Goal: Task Accomplishment & Management: Use online tool/utility

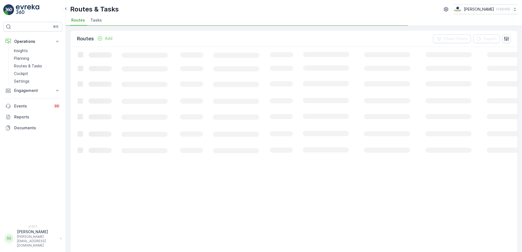
click at [133, 18] on ul "Routes Tasks" at bounding box center [291, 20] width 443 height 9
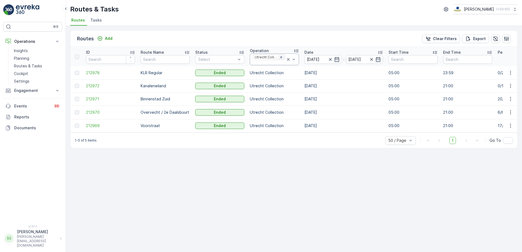
click at [280, 58] on icon "Remove Utrecht Collection" at bounding box center [282, 57] width 4 height 4
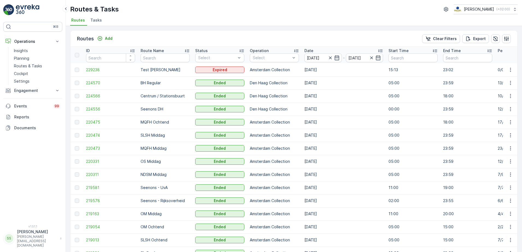
click at [281, 53] on div "Operation" at bounding box center [274, 50] width 49 height 5
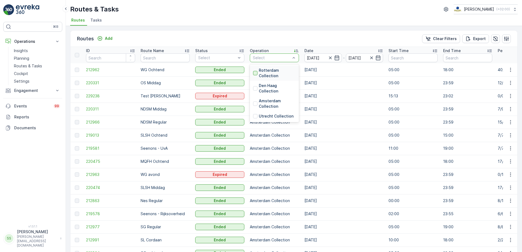
click at [254, 72] on div at bounding box center [255, 73] width 4 height 4
click at [279, 33] on div "Routes Add Clear Filters Export" at bounding box center [293, 39] width 447 height 16
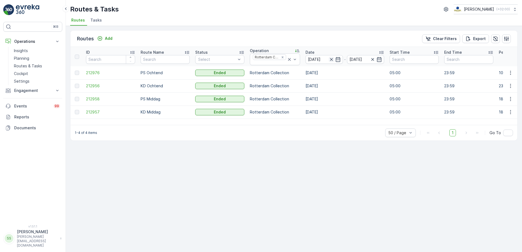
click at [330, 61] on icon "button" at bounding box center [331, 59] width 5 height 5
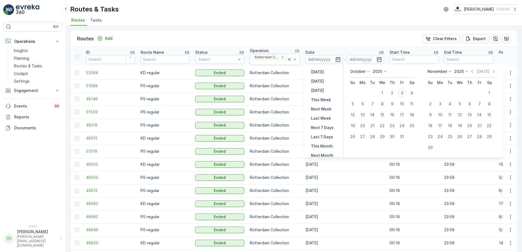
click at [367, 71] on icon at bounding box center [368, 71] width 5 height 5
click at [365, 100] on span "September" at bounding box center [364, 98] width 21 height 5
click at [383, 104] on div "10" at bounding box center [382, 104] width 9 height 9
type input "[DATE]"
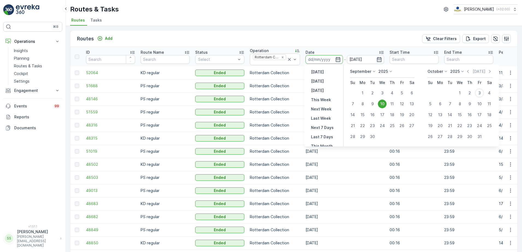
click at [353, 42] on div "Routes Add Clear Filters Export" at bounding box center [293, 39] width 447 height 16
type input "[DATE]"
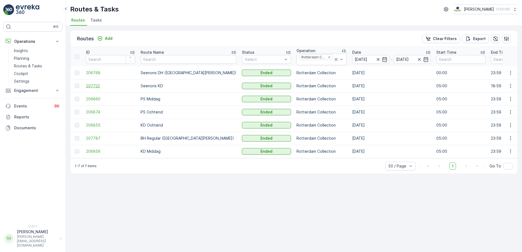
click at [96, 86] on span "207722" at bounding box center [110, 85] width 49 height 5
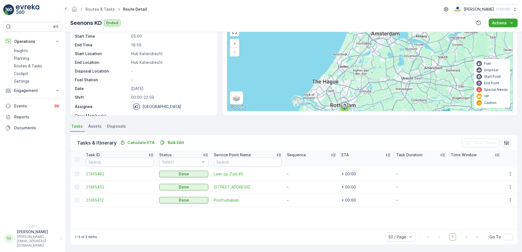
scroll to position [30, 0]
click at [99, 173] on span "21365482" at bounding box center [120, 174] width 68 height 5
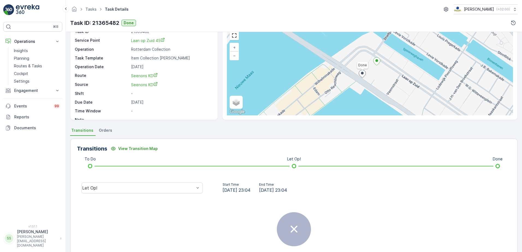
scroll to position [55, 0]
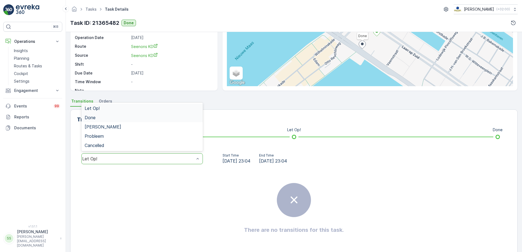
click at [102, 116] on div "Done" at bounding box center [142, 117] width 115 height 5
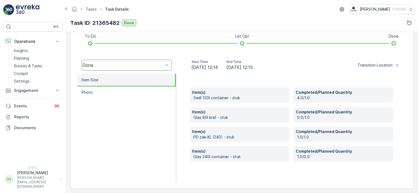
scroll to position [151, 0]
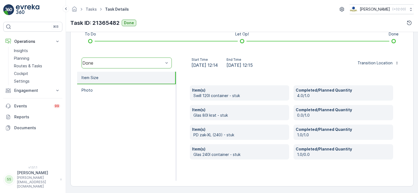
click at [146, 107] on ul "Item Size Photo" at bounding box center [126, 126] width 99 height 109
click at [181, 83] on div "Item(s) Swill 120l container - stuk Completed/Planned Quantity 4.0/1.0 Item(s) …" at bounding box center [291, 126] width 231 height 109
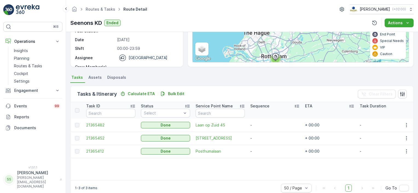
scroll to position [82, 0]
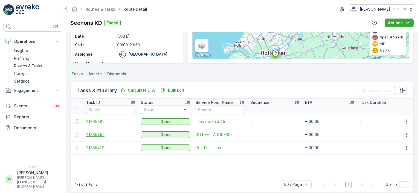
click at [98, 134] on span "21365452" at bounding box center [110, 134] width 49 height 5
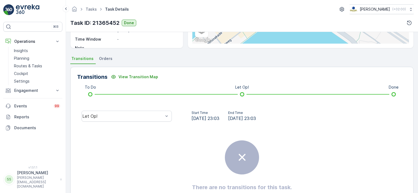
scroll to position [123, 0]
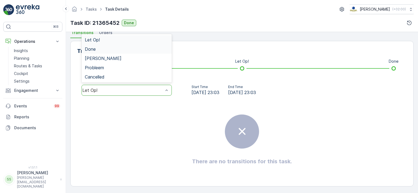
click at [93, 48] on span "Done" at bounding box center [90, 49] width 11 height 5
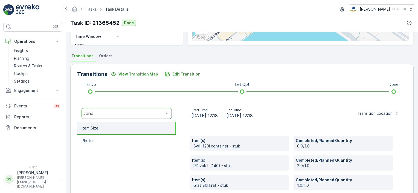
scroll to position [109, 0]
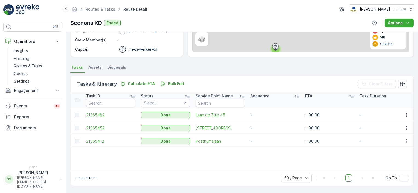
scroll to position [88, 0]
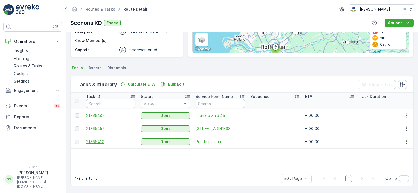
click at [94, 141] on span "21365412" at bounding box center [110, 141] width 49 height 5
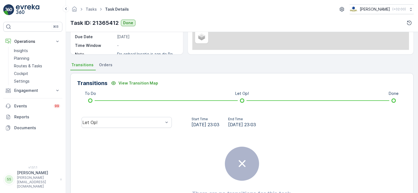
scroll to position [123, 0]
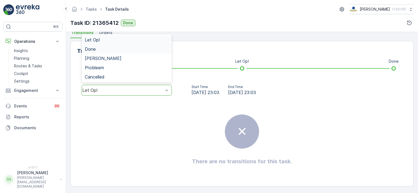
click at [90, 48] on span "Done" at bounding box center [90, 49] width 11 height 5
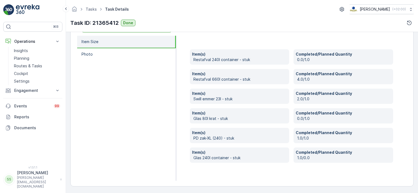
scroll to position [160, 0]
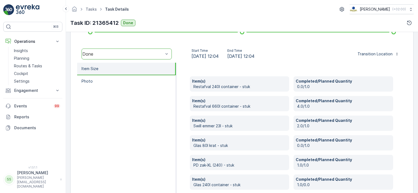
click at [121, 165] on ul "Item Size Photo" at bounding box center [126, 135] width 99 height 145
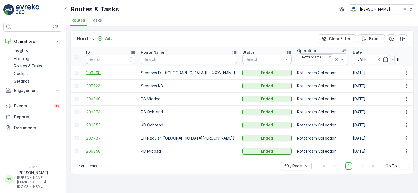
click at [94, 73] on span "206768" at bounding box center [110, 72] width 49 height 5
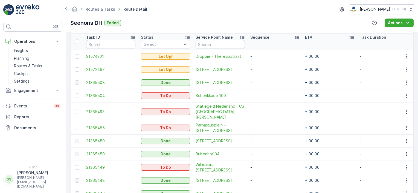
scroll to position [157, 0]
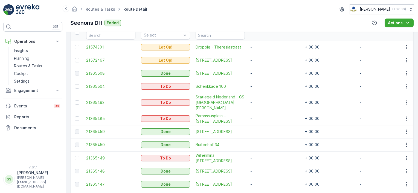
click at [94, 72] on span "21365508" at bounding box center [110, 73] width 49 height 5
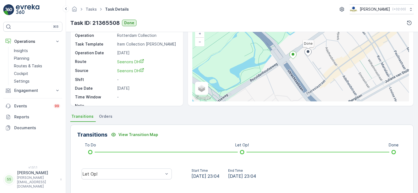
scroll to position [123, 0]
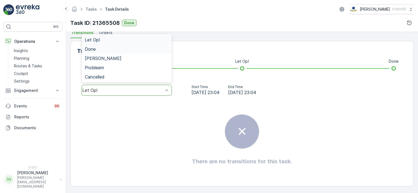
click at [95, 48] on span "Done" at bounding box center [90, 49] width 11 height 5
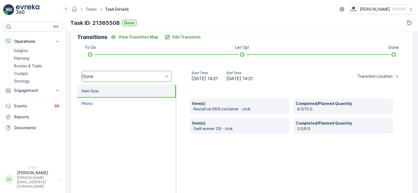
scroll to position [151, 0]
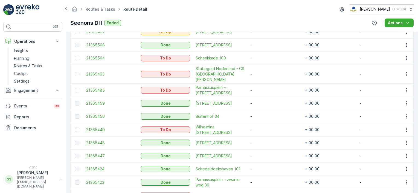
scroll to position [184, 0]
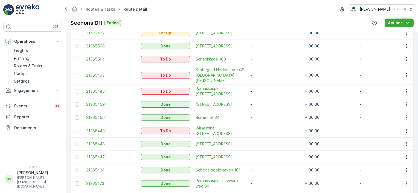
click at [96, 102] on span "21365459" at bounding box center [110, 104] width 49 height 5
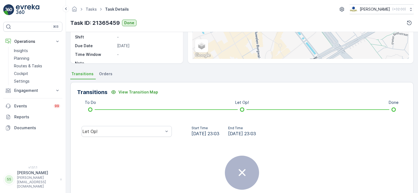
scroll to position [123, 0]
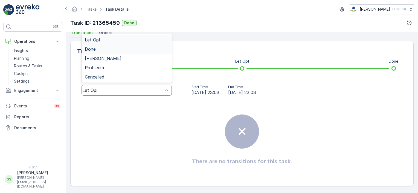
click at [101, 49] on div "Done" at bounding box center [127, 49] width 84 height 5
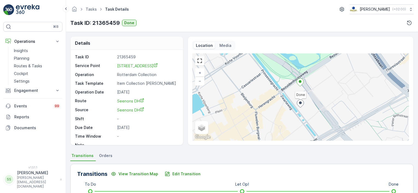
scroll to position [0, 0]
click at [24, 49] on p "Insights" at bounding box center [21, 50] width 14 height 5
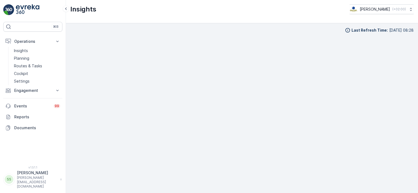
scroll to position [5, 0]
click at [26, 90] on p "Engagement" at bounding box center [32, 90] width 37 height 5
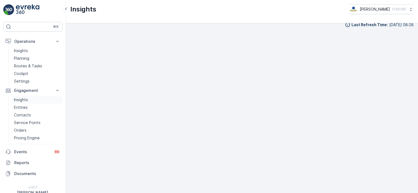
click at [21, 99] on p "Insights" at bounding box center [21, 99] width 14 height 5
click at [21, 98] on p "Insights" at bounding box center [21, 99] width 14 height 5
click at [22, 66] on p "Routes & Tasks" at bounding box center [28, 65] width 28 height 5
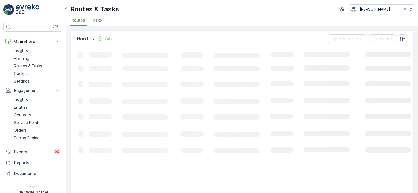
click at [141, 39] on div "Routes Add Clear Filters Export" at bounding box center [241, 39] width 342 height 16
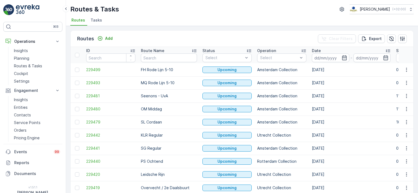
click at [157, 33] on div "Routes Add Clear Filters Export" at bounding box center [241, 39] width 342 height 16
click at [142, 39] on div "Routes Add Clear Filters Export" at bounding box center [241, 39] width 342 height 16
click at [146, 35] on div "Routes Add Clear Filters Export" at bounding box center [241, 39] width 342 height 16
click at [145, 35] on div "Routes Add Clear Filters Export" at bounding box center [241, 39] width 342 height 16
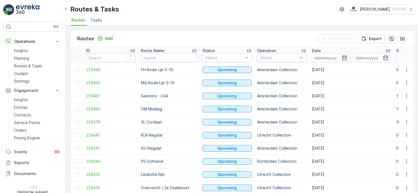
click at [145, 35] on div "Routes Add Clear Filters Export" at bounding box center [241, 39] width 342 height 16
click at [342, 57] on icon "button" at bounding box center [344, 57] width 5 height 5
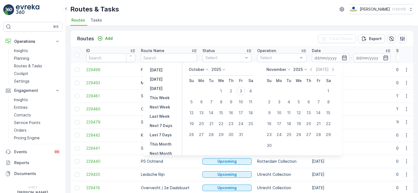
click at [203, 72] on p "October" at bounding box center [197, 69] width 16 height 5
click at [205, 110] on span "September" at bounding box center [202, 110] width 21 height 5
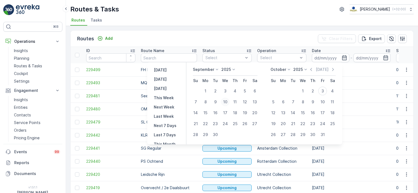
click at [225, 103] on div "10" at bounding box center [225, 102] width 9 height 9
type input "[DATE]"
click at [242, 43] on div "Routes Add Clear Filters Export" at bounding box center [241, 39] width 342 height 16
type input "[DATE]"
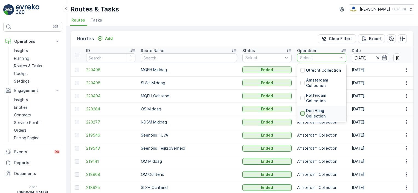
click at [300, 113] on div at bounding box center [302, 113] width 4 height 4
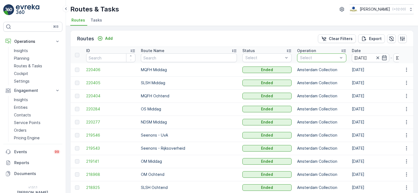
click at [234, 38] on div "Routes Add Clear Filters Export" at bounding box center [241, 39] width 342 height 16
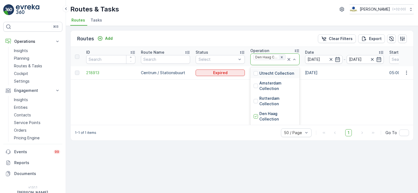
click at [282, 57] on icon "Remove Den Haag Collection" at bounding box center [282, 57] width 4 height 4
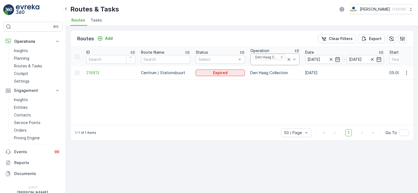
click at [278, 37] on div "Routes Add Clear Filters Export" at bounding box center [241, 39] width 342 height 16
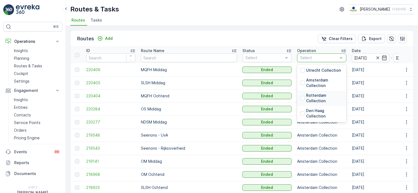
click at [300, 98] on div at bounding box center [302, 98] width 4 height 4
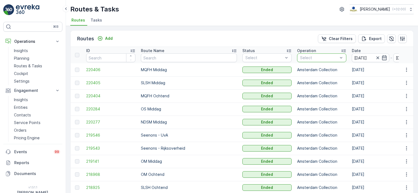
click at [247, 40] on div "Routes Add Clear Filters Export" at bounding box center [241, 39] width 342 height 16
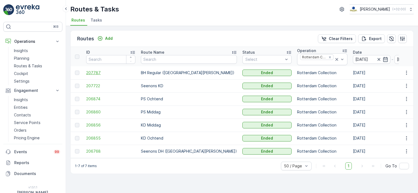
click at [91, 72] on span "207787" at bounding box center [110, 72] width 49 height 5
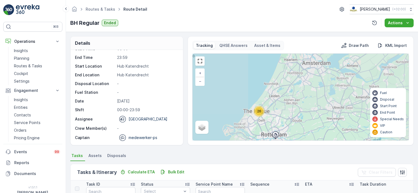
scroll to position [137, 0]
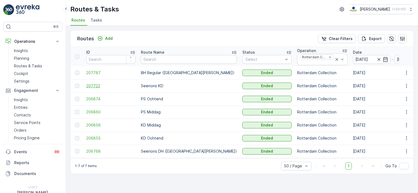
click at [94, 85] on span "207722" at bounding box center [110, 85] width 49 height 5
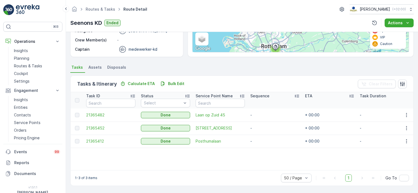
scroll to position [88, 0]
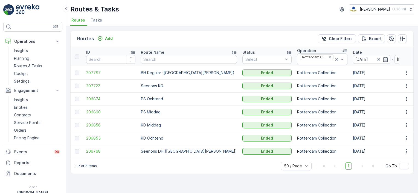
click at [87, 151] on span "206768" at bounding box center [110, 151] width 49 height 5
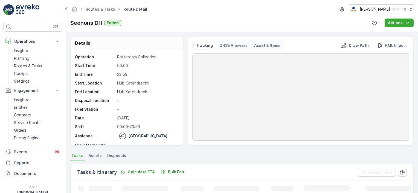
click at [67, 100] on div "Details Operation Rotterdam Collection Start Time 00:00 End Time 23:59 Start Lo…" at bounding box center [242, 112] width 352 height 161
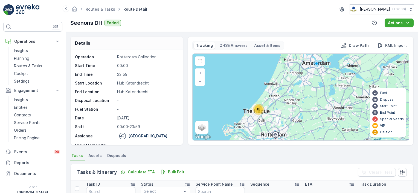
click at [262, 48] on div "Asset & Items" at bounding box center [267, 45] width 31 height 7
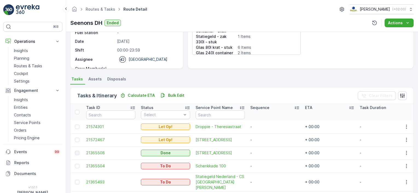
scroll to position [109, 0]
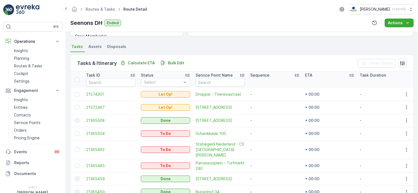
click at [96, 46] on span "Assets" at bounding box center [94, 46] width 13 height 5
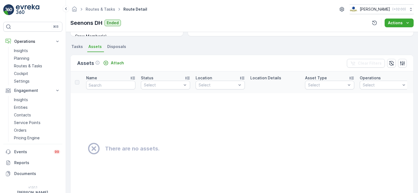
click at [118, 47] on span "Disposals" at bounding box center [116, 46] width 19 height 5
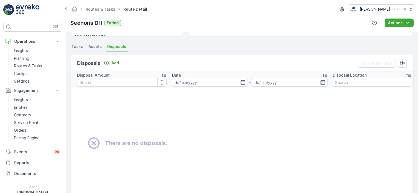
click at [75, 47] on span "Tasks" at bounding box center [76, 46] width 11 height 5
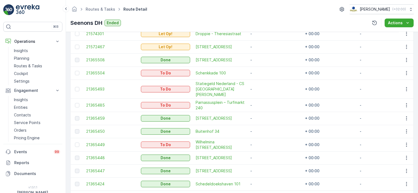
scroll to position [197, 0]
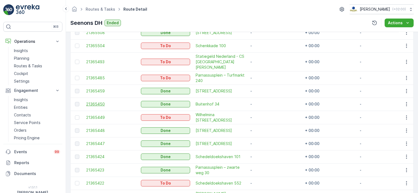
click at [93, 102] on span "21365450" at bounding box center [110, 104] width 49 height 5
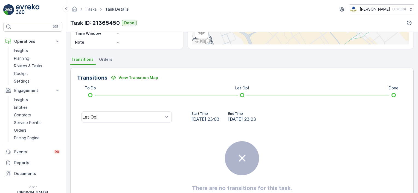
scroll to position [109, 0]
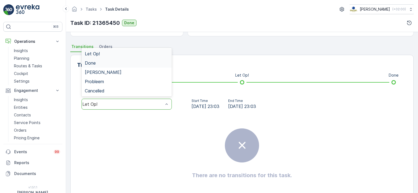
click at [92, 65] on span "Done" at bounding box center [90, 63] width 11 height 5
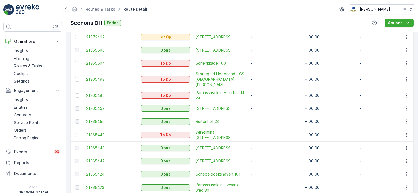
scroll to position [219, 0]
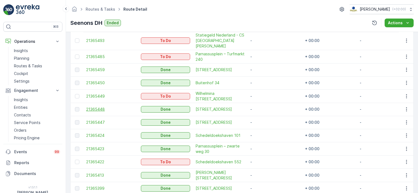
click at [96, 107] on span "21365448" at bounding box center [110, 109] width 49 height 5
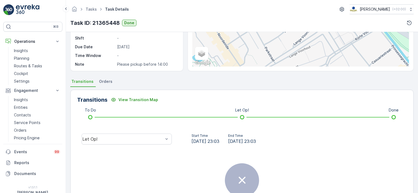
scroll to position [109, 0]
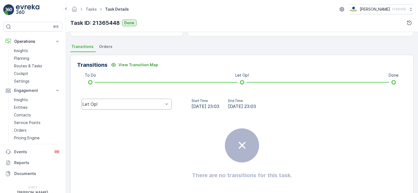
click at [130, 107] on div "Let Op!" at bounding box center [126, 104] width 90 height 11
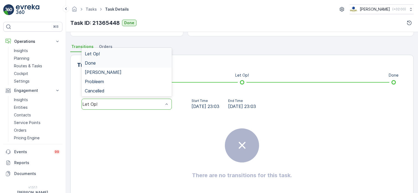
click at [95, 64] on div "Done" at bounding box center [127, 63] width 84 height 5
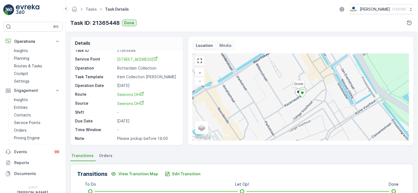
scroll to position [151, 0]
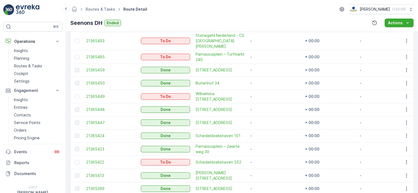
scroll to position [219, 0]
click at [98, 120] on span "21365447" at bounding box center [110, 122] width 49 height 5
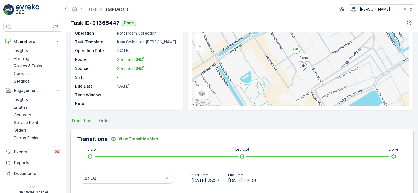
scroll to position [109, 0]
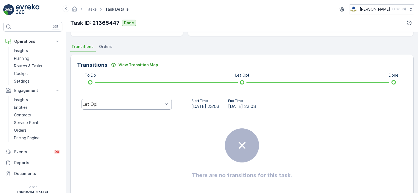
click at [108, 100] on div "Let Op!" at bounding box center [126, 104] width 90 height 11
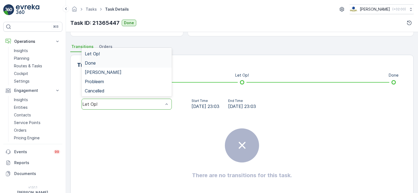
click at [89, 63] on span "Done" at bounding box center [90, 63] width 11 height 5
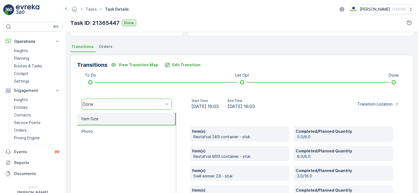
click at [176, 108] on div "Start Time [DATE] 16:03 End Time [DATE] 16:03 Transition Location" at bounding box center [291, 104] width 231 height 17
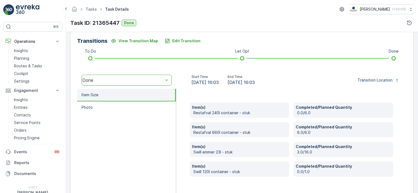
scroll to position [137, 0]
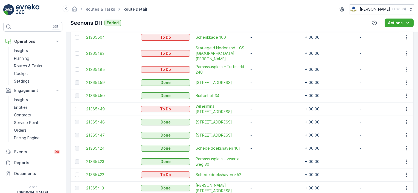
scroll to position [219, 0]
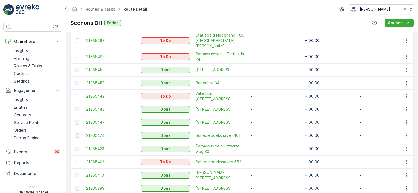
click at [96, 133] on span "21365424" at bounding box center [110, 135] width 49 height 5
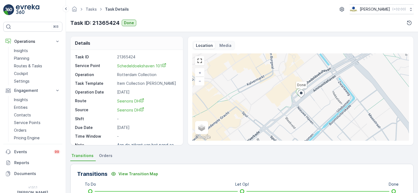
scroll to position [109, 0]
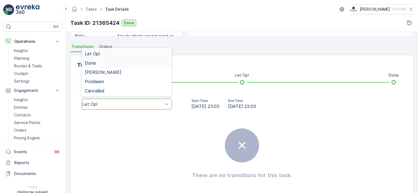
click at [101, 63] on div "Done" at bounding box center [127, 63] width 84 height 5
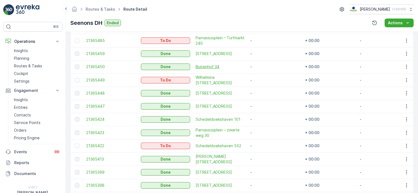
scroll to position [266, 0]
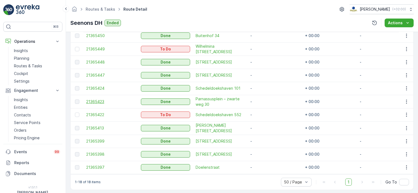
click at [87, 99] on span "21365423" at bounding box center [110, 101] width 49 height 5
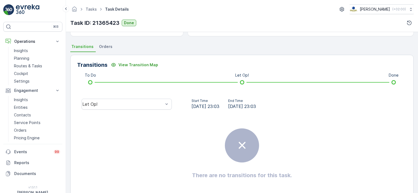
scroll to position [123, 0]
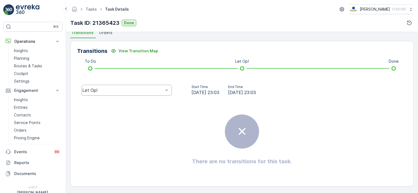
click at [125, 87] on div "Let Op!" at bounding box center [126, 90] width 90 height 11
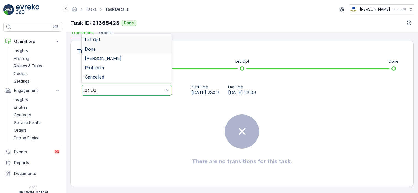
click at [99, 49] on div "Done" at bounding box center [127, 49] width 84 height 5
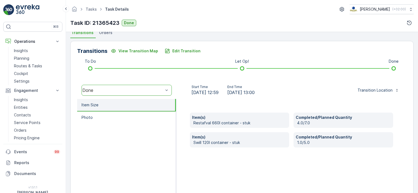
click at [180, 96] on div "Start Time [DATE] 12:59 End Time [DATE] 13:00 Transition Location" at bounding box center [291, 90] width 231 height 17
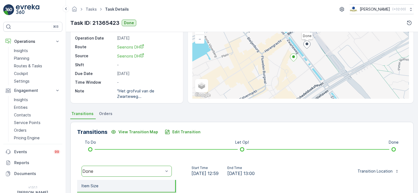
scroll to position [109, 0]
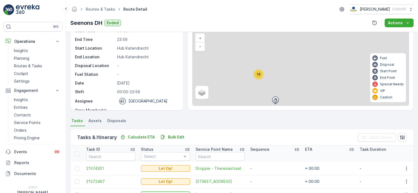
scroll to position [266, 0]
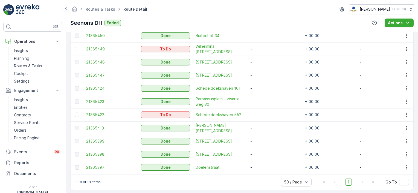
click at [95, 126] on span "21365413" at bounding box center [110, 128] width 49 height 5
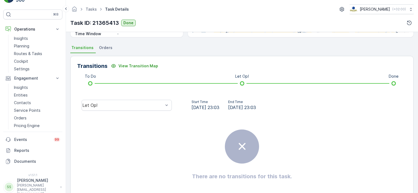
scroll to position [109, 0]
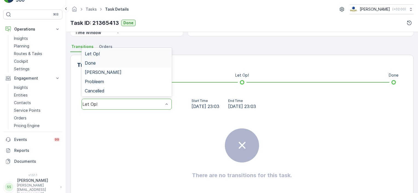
click at [93, 62] on span "Done" at bounding box center [90, 63] width 11 height 5
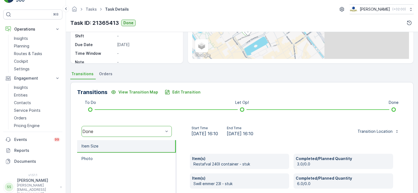
scroll to position [151, 0]
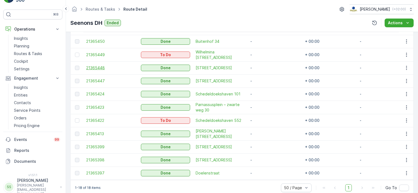
scroll to position [266, 0]
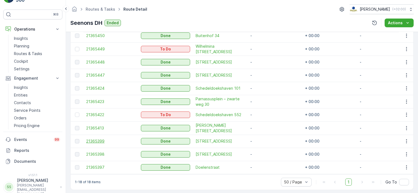
click at [93, 139] on span "21365399" at bounding box center [110, 141] width 49 height 5
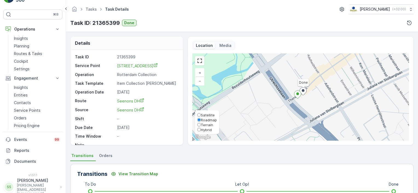
scroll to position [123, 0]
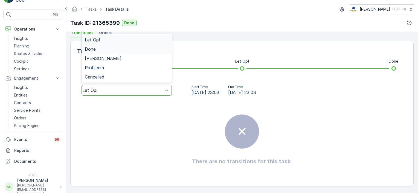
click at [95, 48] on span "Done" at bounding box center [90, 49] width 11 height 5
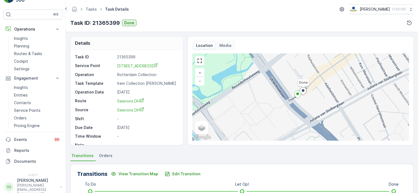
scroll to position [0, 0]
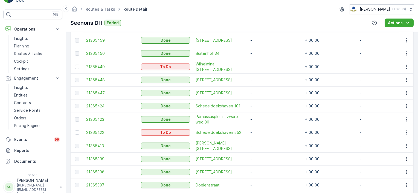
scroll to position [266, 0]
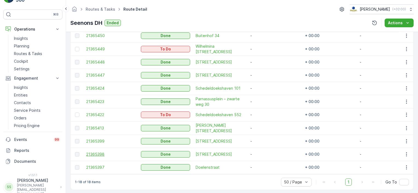
click at [97, 152] on span "21365398" at bounding box center [110, 154] width 49 height 5
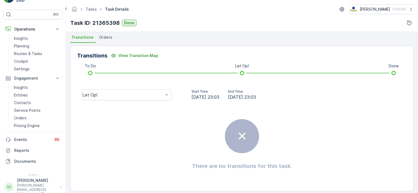
scroll to position [123, 0]
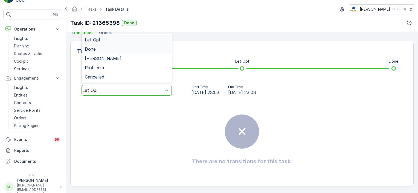
click at [92, 48] on span "Done" at bounding box center [90, 49] width 11 height 5
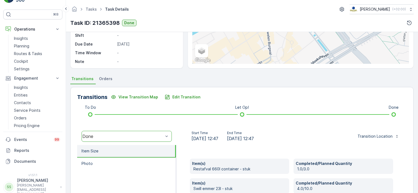
scroll to position [151, 0]
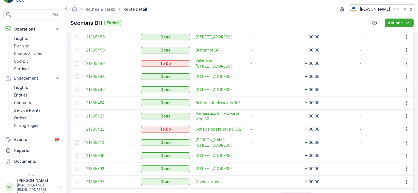
scroll to position [266, 0]
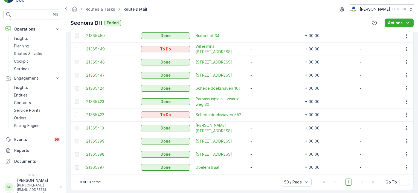
click at [94, 165] on span "21365397" at bounding box center [110, 167] width 49 height 5
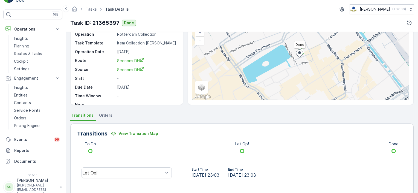
scroll to position [123, 0]
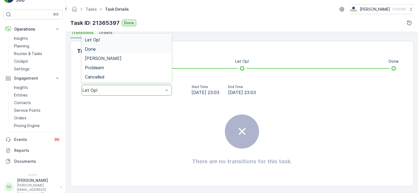
click at [93, 49] on span "Done" at bounding box center [90, 49] width 11 height 5
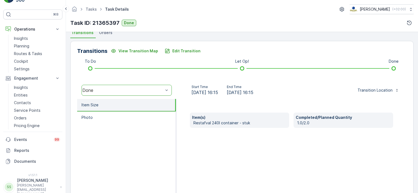
click at [67, 66] on div "Details Task ID 21365397 Service Point [GEOGRAPHIC_DATA] Operation Rotterdam Co…" at bounding box center [242, 112] width 352 height 161
click at [66, 66] on div "Details Task ID 21365397 Service Point [GEOGRAPHIC_DATA] Operation Rotterdam Co…" at bounding box center [242, 112] width 352 height 161
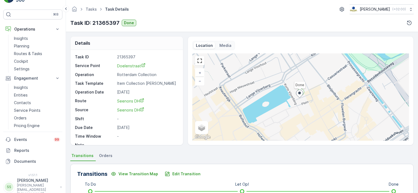
scroll to position [151, 0]
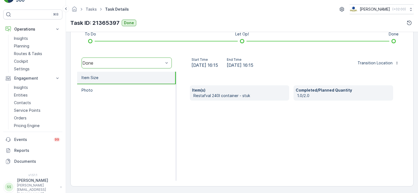
click at [375, 146] on div "Item(s) Restafval 240l container - stuk Completed/Planned Quantity 1.0/2.0" at bounding box center [291, 126] width 231 height 109
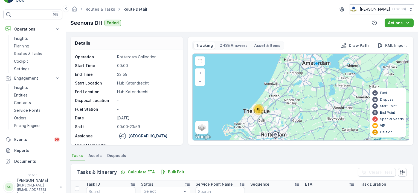
click at [193, 13] on div "Routes & Tasks Route Detail [PERSON_NAME] ( +02:00 )" at bounding box center [241, 9] width 343 height 10
click at [169, 23] on div "Seenons DH Ended Actions" at bounding box center [241, 23] width 343 height 9
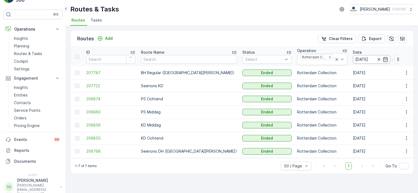
drag, startPoint x: 337, startPoint y: 59, endPoint x: 338, endPoint y: 63, distance: 3.9
click at [382, 59] on icon "button" at bounding box center [384, 59] width 5 height 5
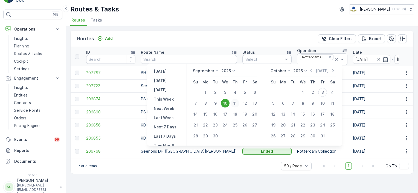
click at [238, 102] on div "11" at bounding box center [234, 103] width 9 height 9
type input "[DATE]"
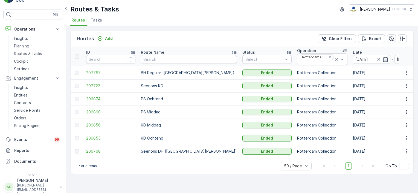
click at [239, 44] on div "Routes Add Clear Filters Export" at bounding box center [241, 39] width 342 height 16
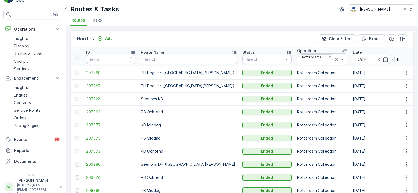
scroll to position [55, 0]
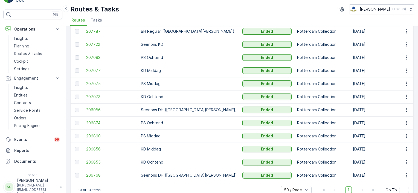
click at [96, 46] on span "207722" at bounding box center [110, 44] width 49 height 5
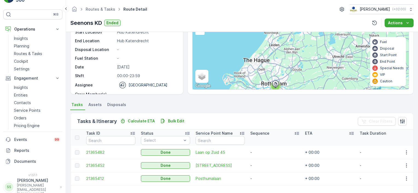
scroll to position [6, 0]
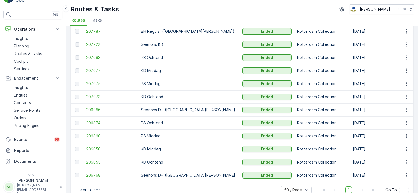
scroll to position [27, 0]
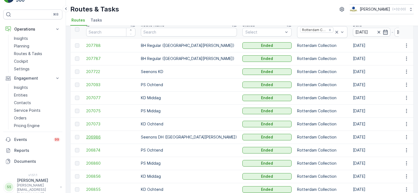
click at [91, 137] on span "206986" at bounding box center [110, 137] width 49 height 5
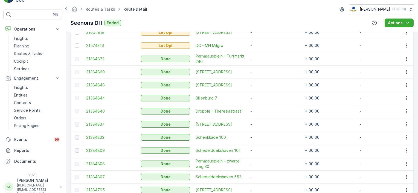
scroll to position [158, 0]
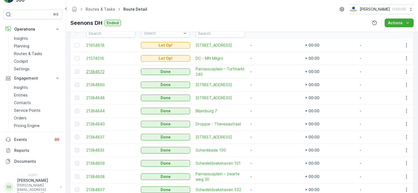
click at [92, 70] on span "21384872" at bounding box center [110, 71] width 49 height 5
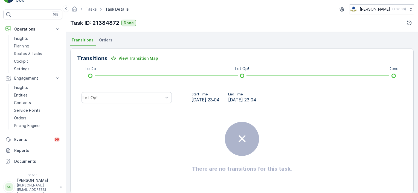
scroll to position [123, 0]
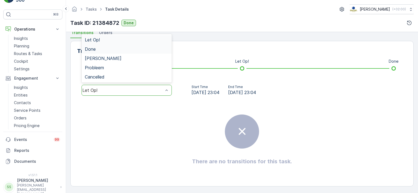
click at [103, 48] on div "Done" at bounding box center [127, 49] width 84 height 5
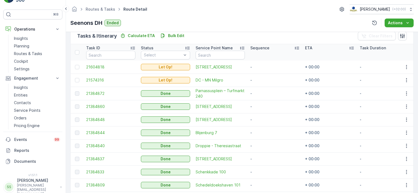
scroll to position [164, 0]
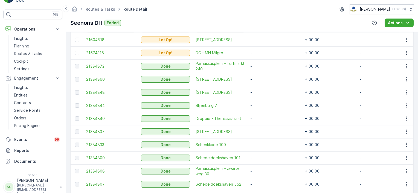
click at [97, 79] on span "21384860" at bounding box center [110, 79] width 49 height 5
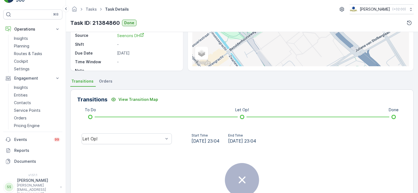
scroll to position [123, 0]
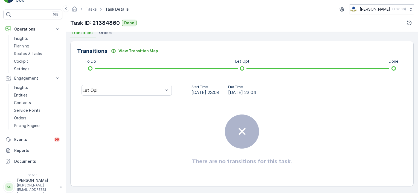
click at [154, 84] on div "Let Op!" at bounding box center [126, 90] width 99 height 17
click at [108, 83] on div "Let Op!" at bounding box center [126, 90] width 99 height 17
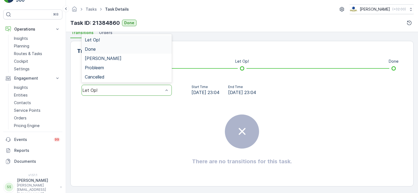
click at [95, 48] on span "Done" at bounding box center [90, 49] width 11 height 5
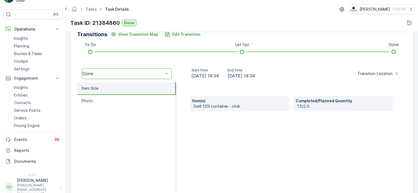
scroll to position [151, 0]
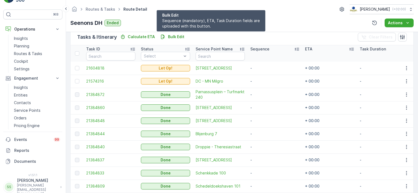
scroll to position [137, 0]
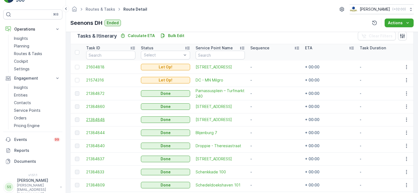
click at [100, 119] on span "21384848" at bounding box center [110, 119] width 49 height 5
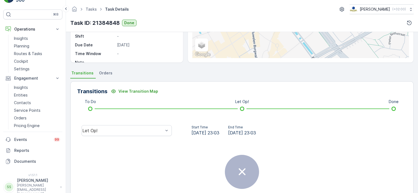
scroll to position [109, 0]
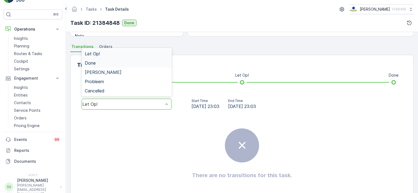
click at [96, 66] on div "Done" at bounding box center [126, 62] width 90 height 9
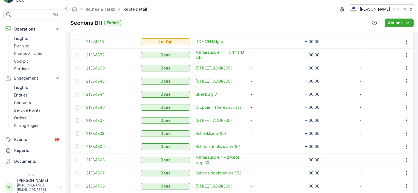
scroll to position [191, 0]
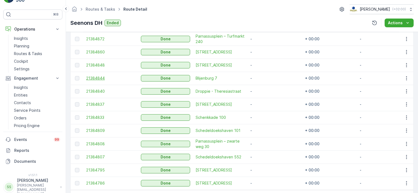
click at [101, 78] on span "21384844" at bounding box center [110, 78] width 49 height 5
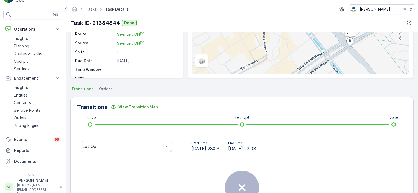
scroll to position [82, 0]
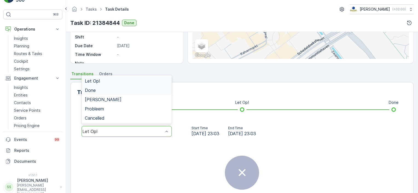
click at [100, 91] on div "Done" at bounding box center [127, 90] width 84 height 5
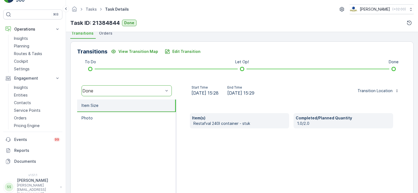
scroll to position [124, 0]
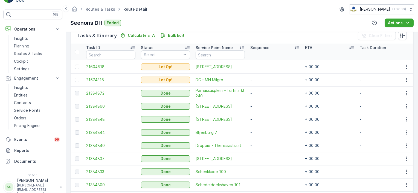
scroll to position [164, 0]
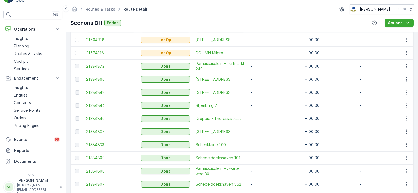
click at [92, 119] on span "21384840" at bounding box center [110, 118] width 49 height 5
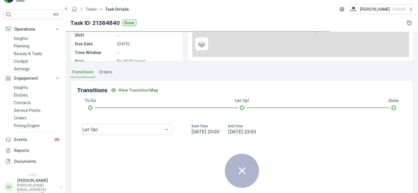
scroll to position [123, 0]
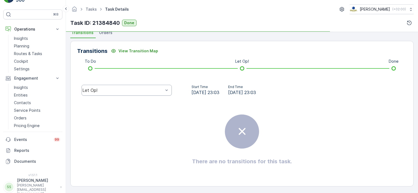
click at [102, 93] on div "Let Op!" at bounding box center [126, 90] width 90 height 11
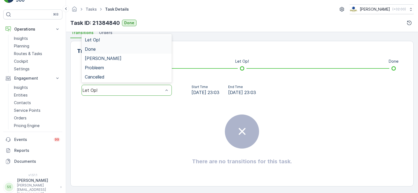
click at [93, 50] on span "Done" at bounding box center [90, 49] width 11 height 5
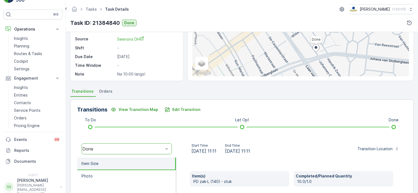
scroll to position [109, 0]
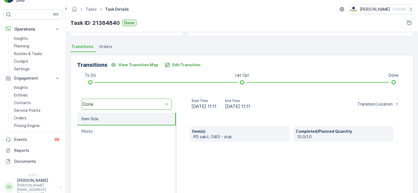
click at [258, 162] on div "Item(s) [PERSON_NAME]-L (140) - stuk Completed/Planned Quantity 10.0/1.0" at bounding box center [291, 167] width 231 height 109
click at [160, 153] on ul "Item Size Photo" at bounding box center [126, 167] width 99 height 109
drag, startPoint x: 240, startPoint y: 155, endPoint x: 186, endPoint y: 153, distance: 54.1
click at [238, 155] on div "Item(s) [PERSON_NAME]-L (140) - stuk Completed/Planned Quantity 10.0/1.0" at bounding box center [291, 167] width 231 height 109
click at [148, 153] on ul "Item Size Photo" at bounding box center [126, 167] width 99 height 109
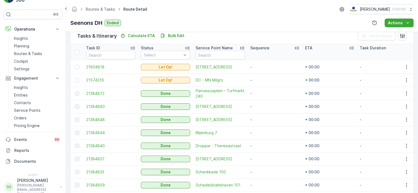
scroll to position [164, 0]
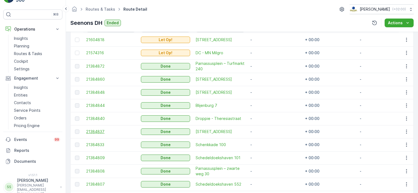
click at [95, 133] on span "21384837" at bounding box center [110, 131] width 49 height 5
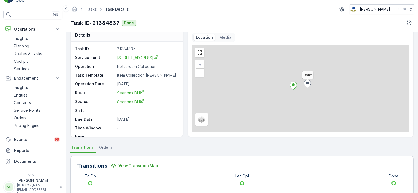
scroll to position [123, 0]
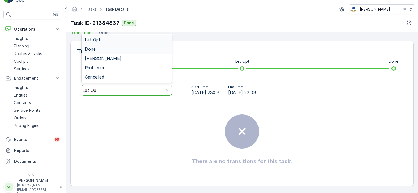
click at [106, 49] on div "Done" at bounding box center [127, 49] width 84 height 5
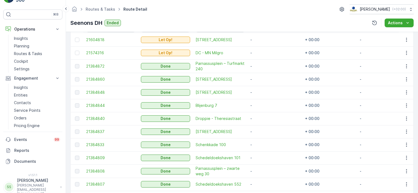
scroll to position [191, 0]
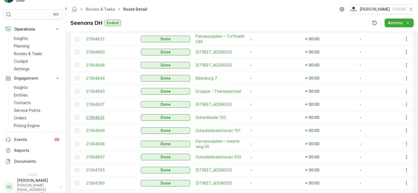
click at [99, 118] on span "21384833" at bounding box center [110, 117] width 49 height 5
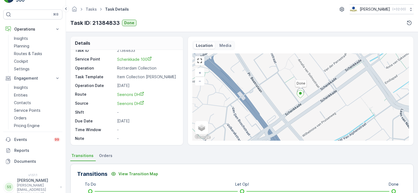
scroll to position [82, 0]
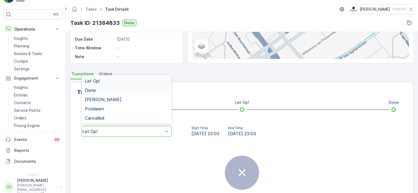
click at [99, 90] on div "Done" at bounding box center [127, 90] width 84 height 5
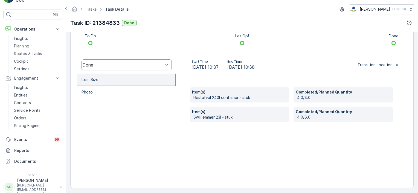
scroll to position [151, 0]
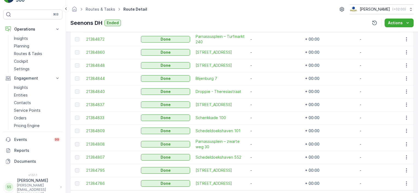
scroll to position [213, 0]
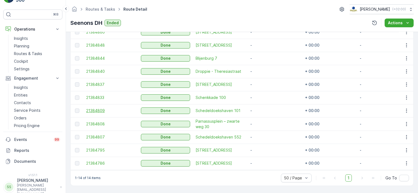
click at [90, 109] on span "21384809" at bounding box center [110, 110] width 49 height 5
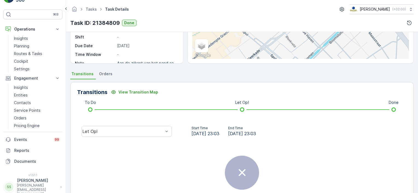
scroll to position [109, 0]
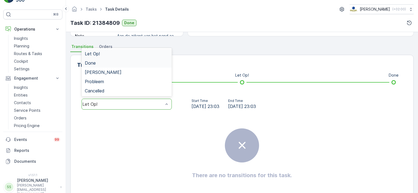
click at [93, 59] on div "Done" at bounding box center [126, 62] width 90 height 9
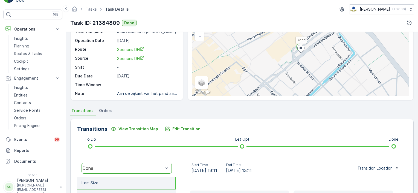
scroll to position [151, 0]
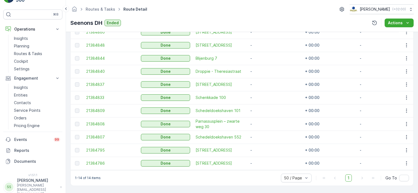
scroll to position [213, 0]
click at [94, 123] on span "21384808" at bounding box center [110, 124] width 49 height 5
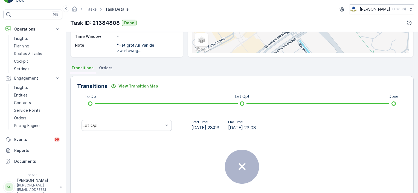
scroll to position [109, 0]
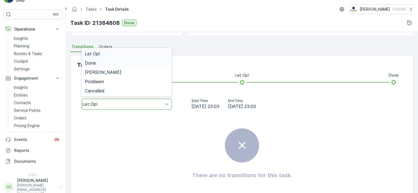
click at [100, 64] on div "Done" at bounding box center [127, 63] width 84 height 5
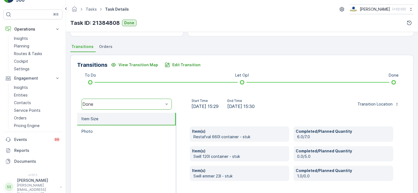
click at [261, 46] on ul "Transitions Orders" at bounding box center [241, 47] width 343 height 9
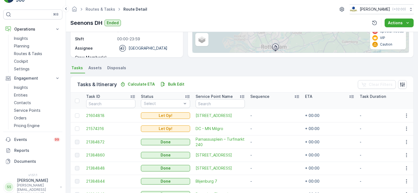
scroll to position [197, 0]
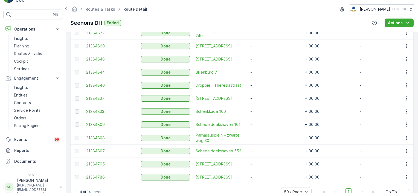
click at [95, 151] on span "21384807" at bounding box center [110, 151] width 49 height 5
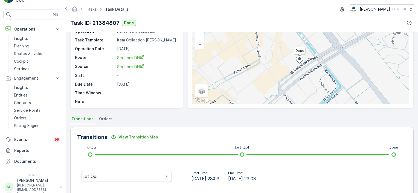
scroll to position [109, 0]
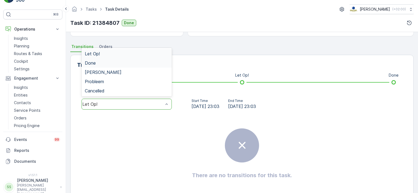
click at [93, 62] on span "Done" at bounding box center [90, 63] width 11 height 5
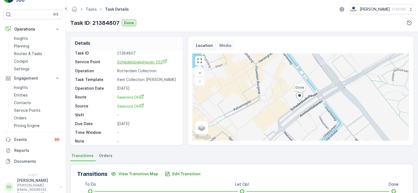
scroll to position [0, 0]
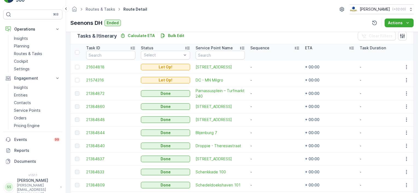
scroll to position [213, 0]
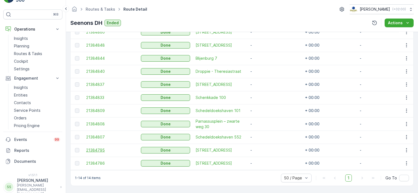
click at [91, 149] on span "21384795" at bounding box center [110, 150] width 49 height 5
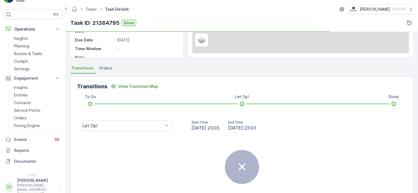
scroll to position [109, 0]
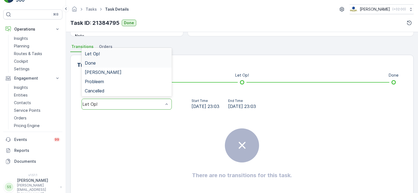
click at [100, 60] on div "Done" at bounding box center [126, 62] width 90 height 9
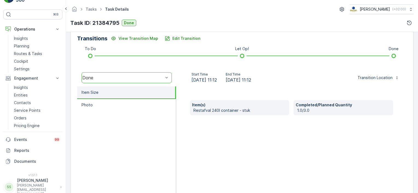
scroll to position [124, 0]
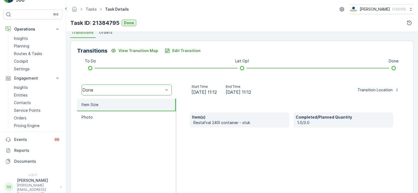
click at [199, 147] on div "Item(s) Restafval 240l container - stuk Completed/Planned Quantity 1.0/3.0" at bounding box center [291, 153] width 231 height 109
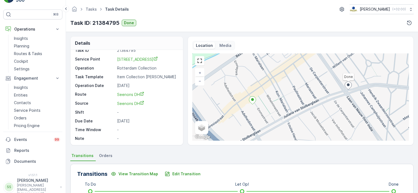
scroll to position [82, 0]
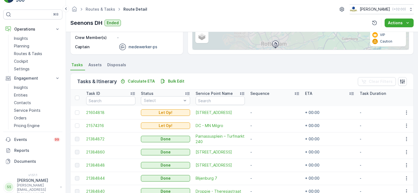
scroll to position [213, 0]
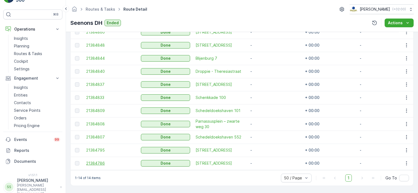
click at [102, 162] on span "21384786" at bounding box center [110, 163] width 49 height 5
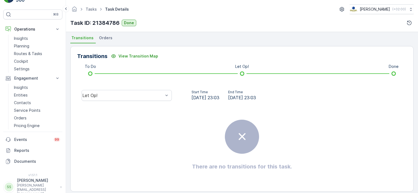
scroll to position [123, 0]
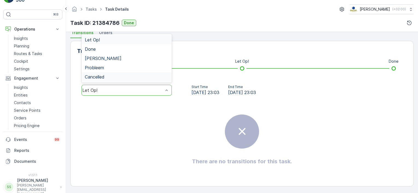
drag, startPoint x: 111, startPoint y: 90, endPoint x: 105, endPoint y: 75, distance: 16.3
click at [94, 48] on span "Done" at bounding box center [90, 49] width 11 height 5
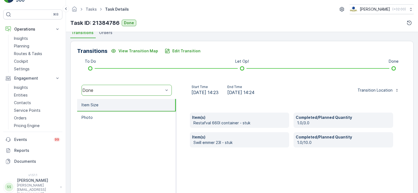
click at [185, 117] on div "Item(s) Restafval 660l container - stuk Completed/Planned Quantity 1.0/3.0 Item…" at bounding box center [291, 153] width 231 height 109
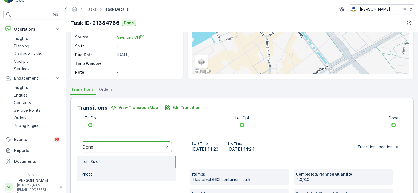
scroll to position [109, 0]
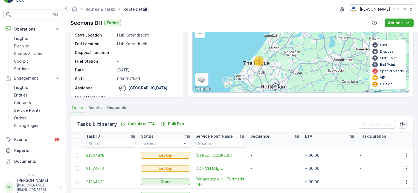
scroll to position [137, 0]
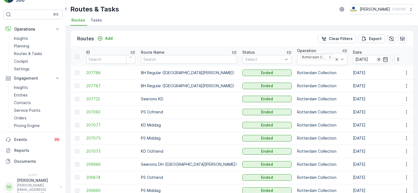
click at [376, 58] on icon "button" at bounding box center [378, 59] width 5 height 5
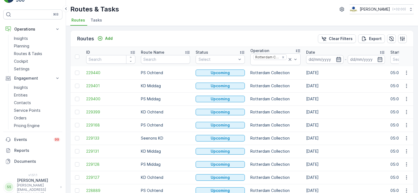
click at [336, 60] on icon "button" at bounding box center [338, 59] width 5 height 5
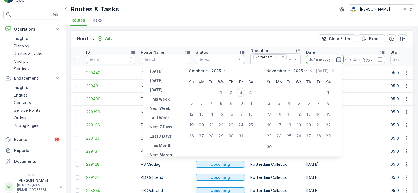
click at [204, 69] on p "October" at bounding box center [197, 70] width 16 height 5
click at [202, 110] on span "September" at bounding box center [202, 112] width 21 height 5
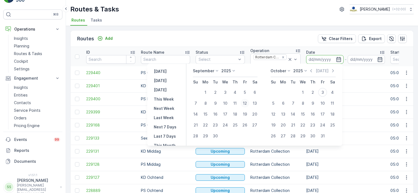
click at [244, 103] on div "12" at bounding box center [244, 103] width 9 height 9
type input "[DATE]"
click at [258, 40] on div "Routes Add Clear Filters Export" at bounding box center [241, 39] width 342 height 16
type input "[DATE]"
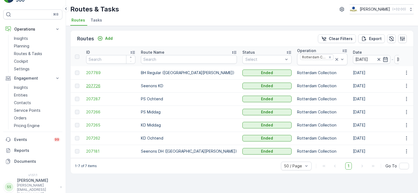
click at [94, 86] on span "207726" at bounding box center [110, 85] width 49 height 5
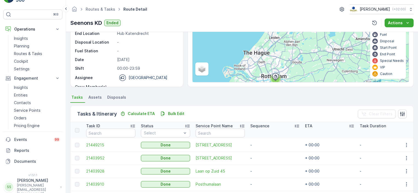
scroll to position [88, 0]
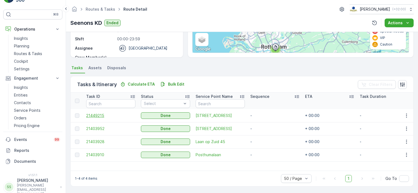
click at [92, 114] on span "21449215" at bounding box center [110, 115] width 49 height 5
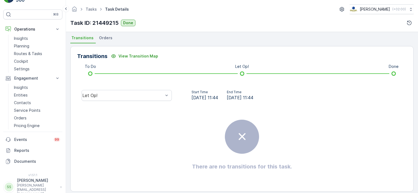
scroll to position [123, 0]
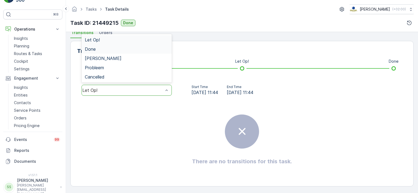
click at [92, 51] on span "Done" at bounding box center [90, 49] width 11 height 5
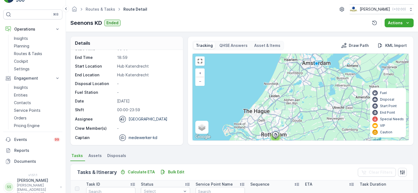
scroll to position [88, 0]
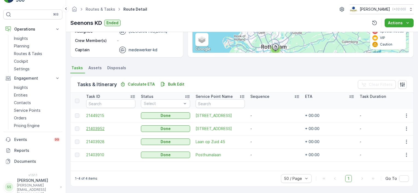
click at [97, 130] on span "21403952" at bounding box center [110, 128] width 49 height 5
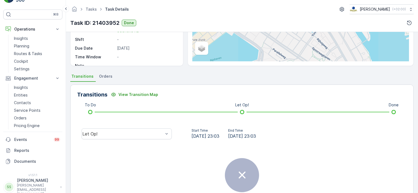
scroll to position [109, 0]
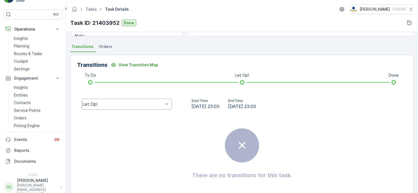
click at [145, 101] on div "Let Op!" at bounding box center [126, 104] width 90 height 11
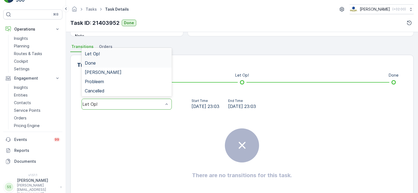
click at [99, 63] on div "Done" at bounding box center [127, 63] width 84 height 5
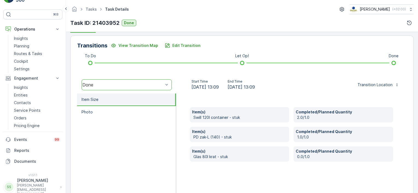
scroll to position [151, 0]
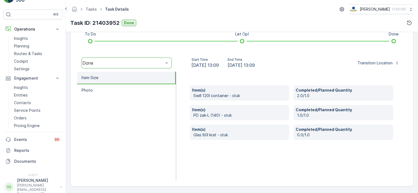
click at [100, 111] on ul "Item Size Photo" at bounding box center [126, 126] width 99 height 109
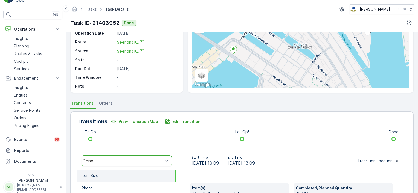
scroll to position [109, 0]
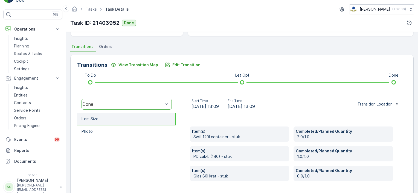
click at [137, 143] on ul "Item Size Photo" at bounding box center [126, 167] width 99 height 109
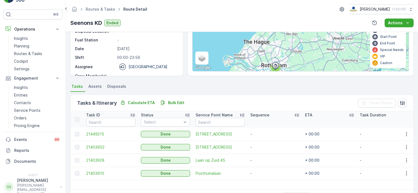
scroll to position [82, 0]
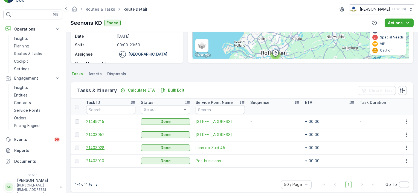
click at [90, 148] on span "21403928" at bounding box center [110, 147] width 49 height 5
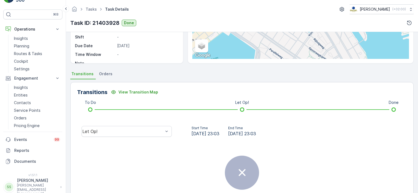
scroll to position [109, 0]
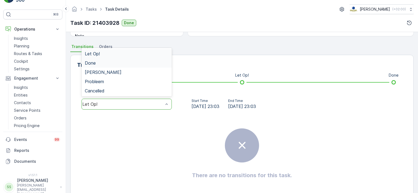
click at [91, 62] on span "Done" at bounding box center [90, 63] width 11 height 5
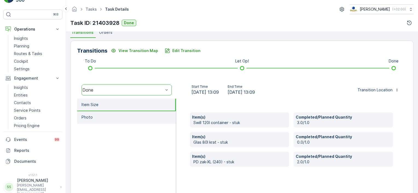
scroll to position [137, 0]
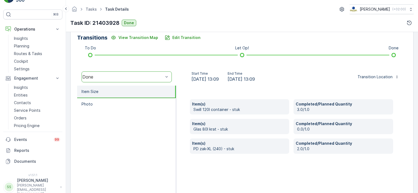
click at [127, 156] on ul "Item Size Photo" at bounding box center [126, 140] width 99 height 109
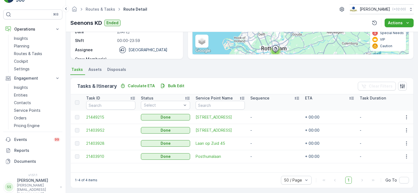
scroll to position [88, 0]
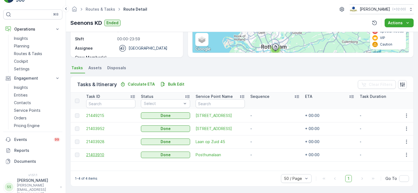
click at [99, 155] on span "21403910" at bounding box center [110, 154] width 49 height 5
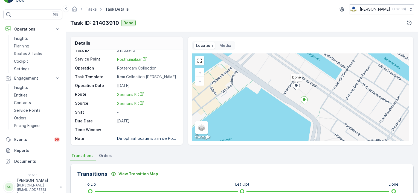
scroll to position [109, 0]
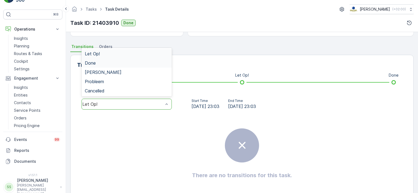
click at [94, 62] on span "Done" at bounding box center [90, 63] width 11 height 5
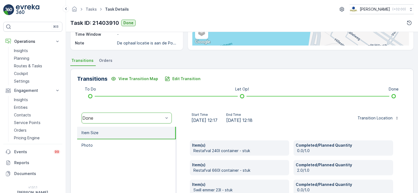
scroll to position [7, 0]
